Goal: Find specific page/section: Find specific page/section

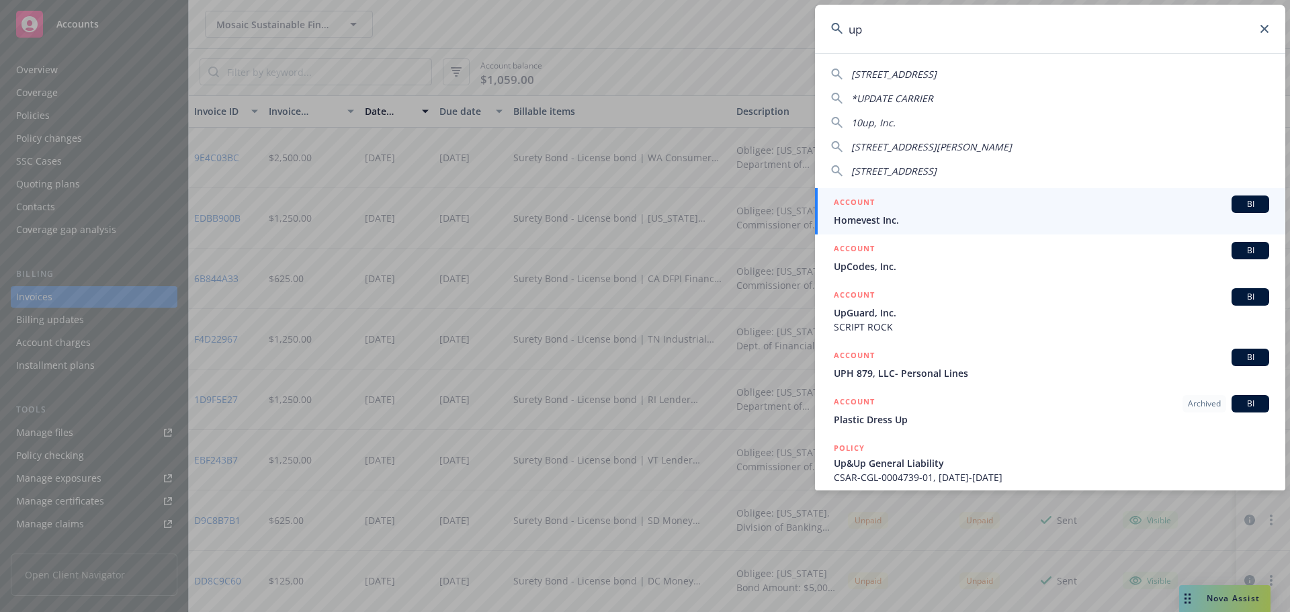
type input "u"
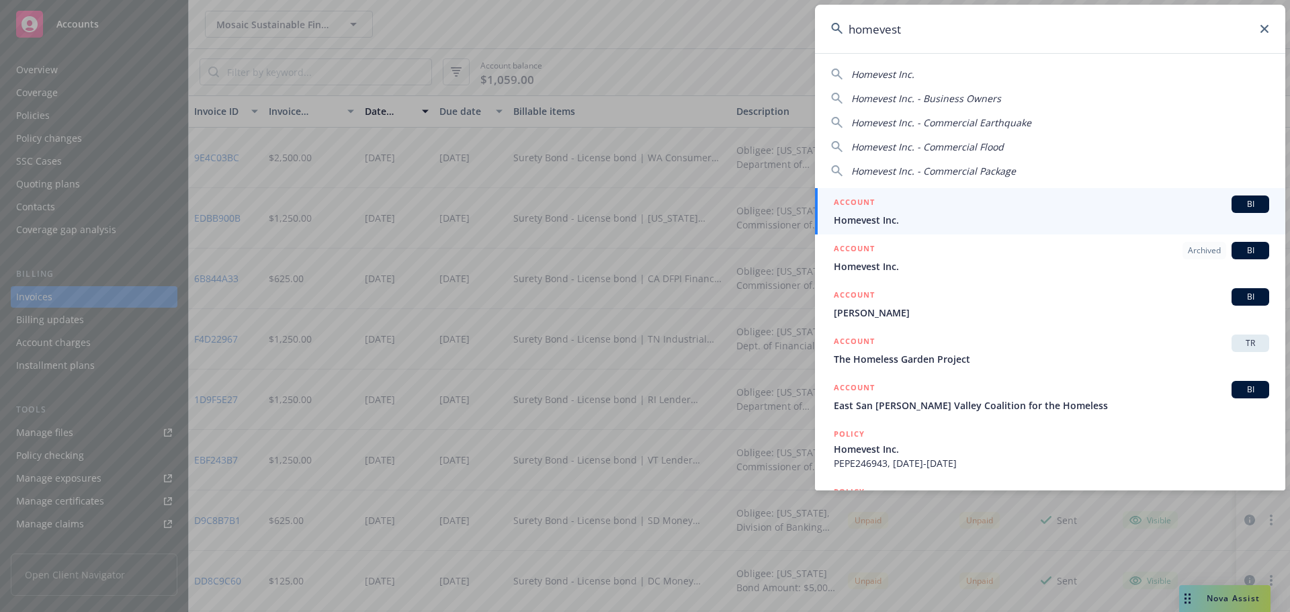
type input "homevest"
click at [891, 212] on div "ACCOUNT BI" at bounding box center [1052, 204] width 436 height 17
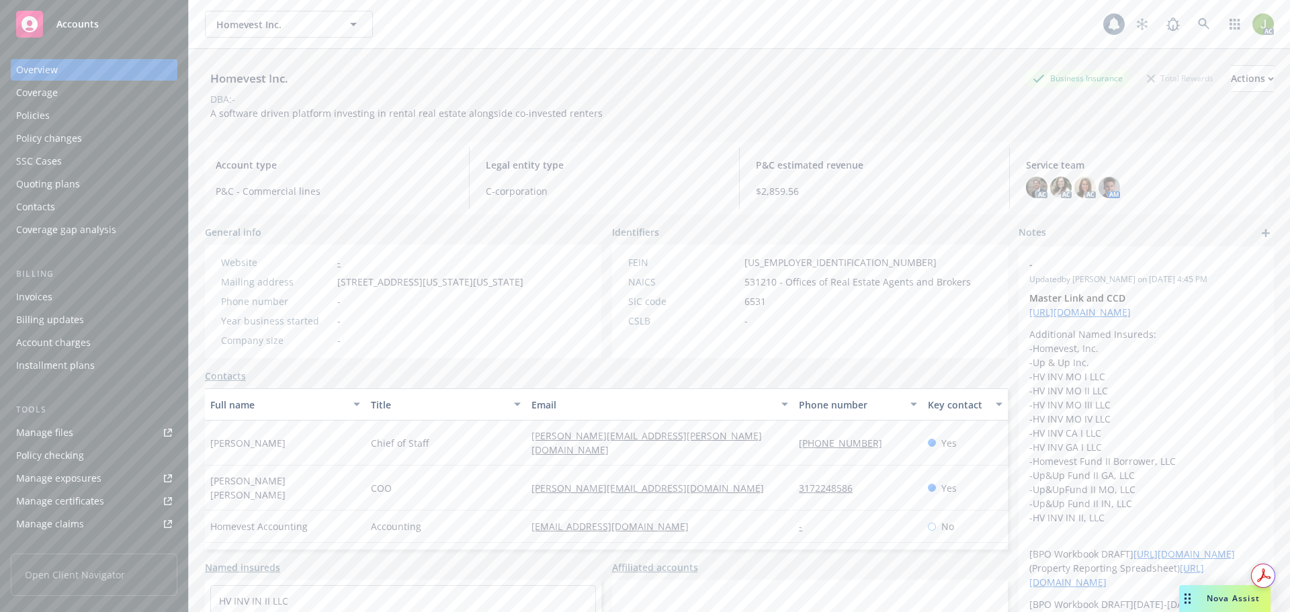
click at [71, 303] on div "Invoices" at bounding box center [94, 297] width 156 height 22
